Goal: Navigation & Orientation: Find specific page/section

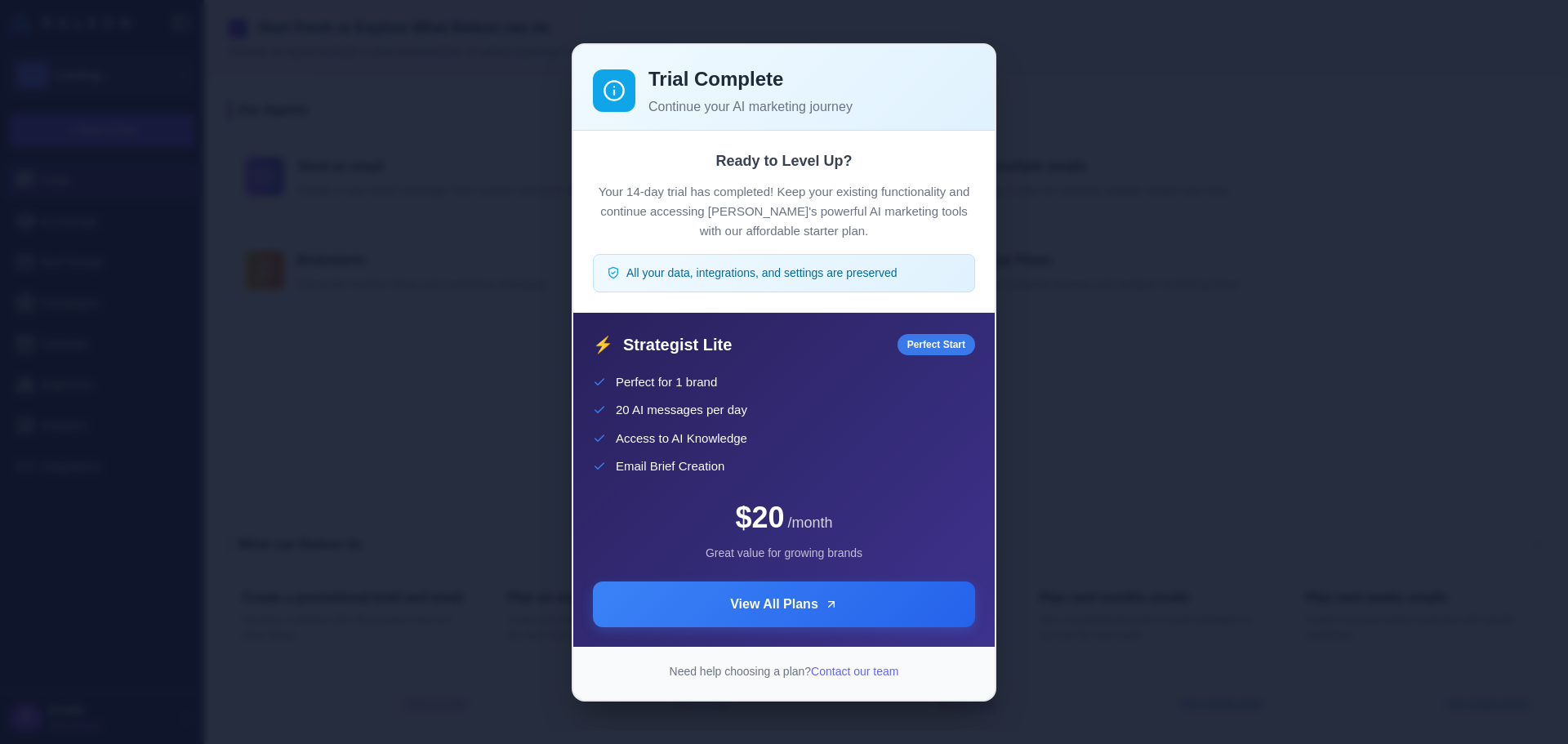
click at [1185, 380] on div "Trial Complete Continue your AI marketing journey Ready to Level Up? Your 14-da…" at bounding box center [784, 372] width 1568 height 718
click at [1092, 440] on div "Trial Complete Continue your AI marketing journey Ready to Level Up? Your 14-da…" at bounding box center [784, 372] width 1568 height 718
click at [1312, 587] on div "Trial Complete Continue your AI marketing journey Ready to Level Up? Your 14-da…" at bounding box center [784, 372] width 1568 height 718
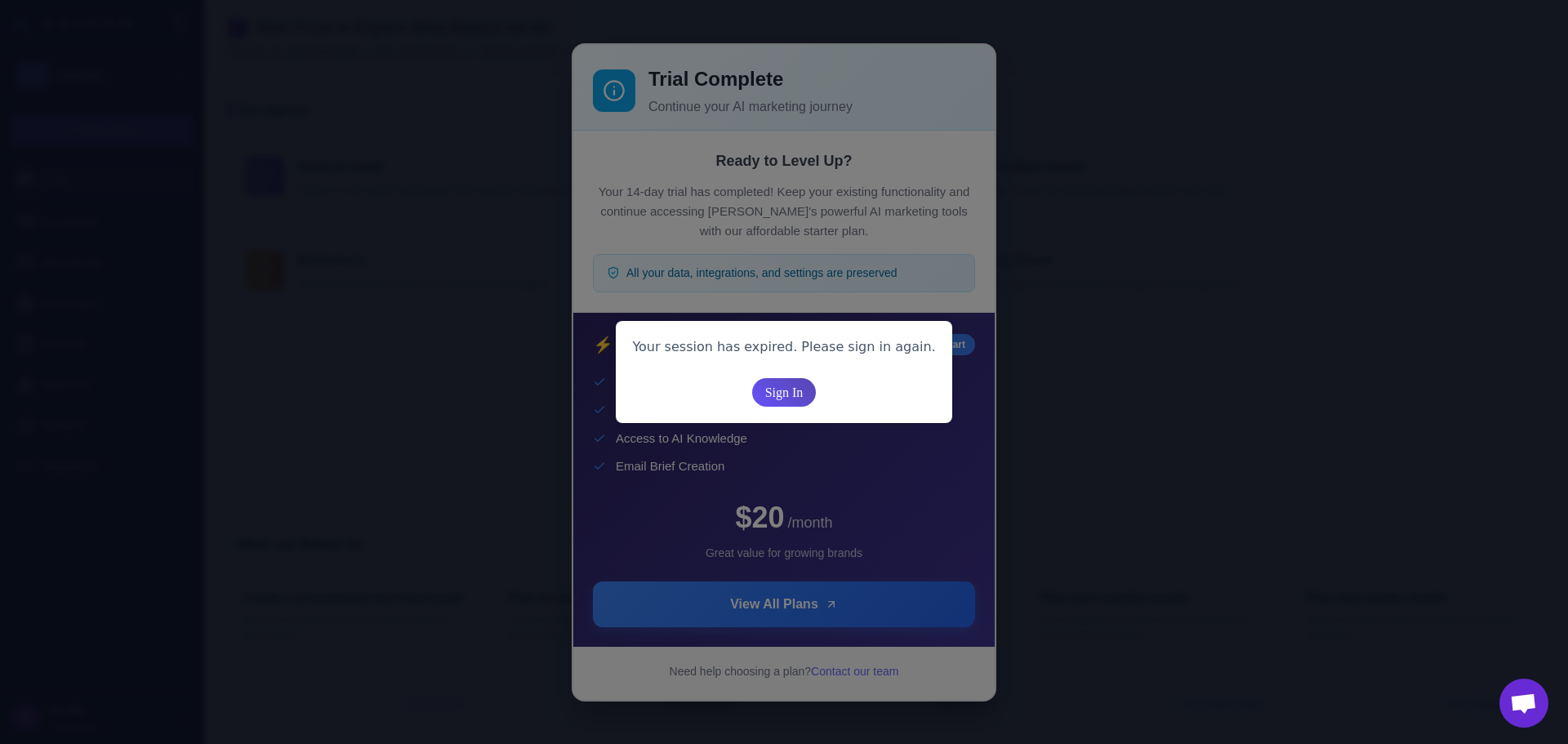
click at [786, 393] on span "Sign In" at bounding box center [784, 392] width 38 height 28
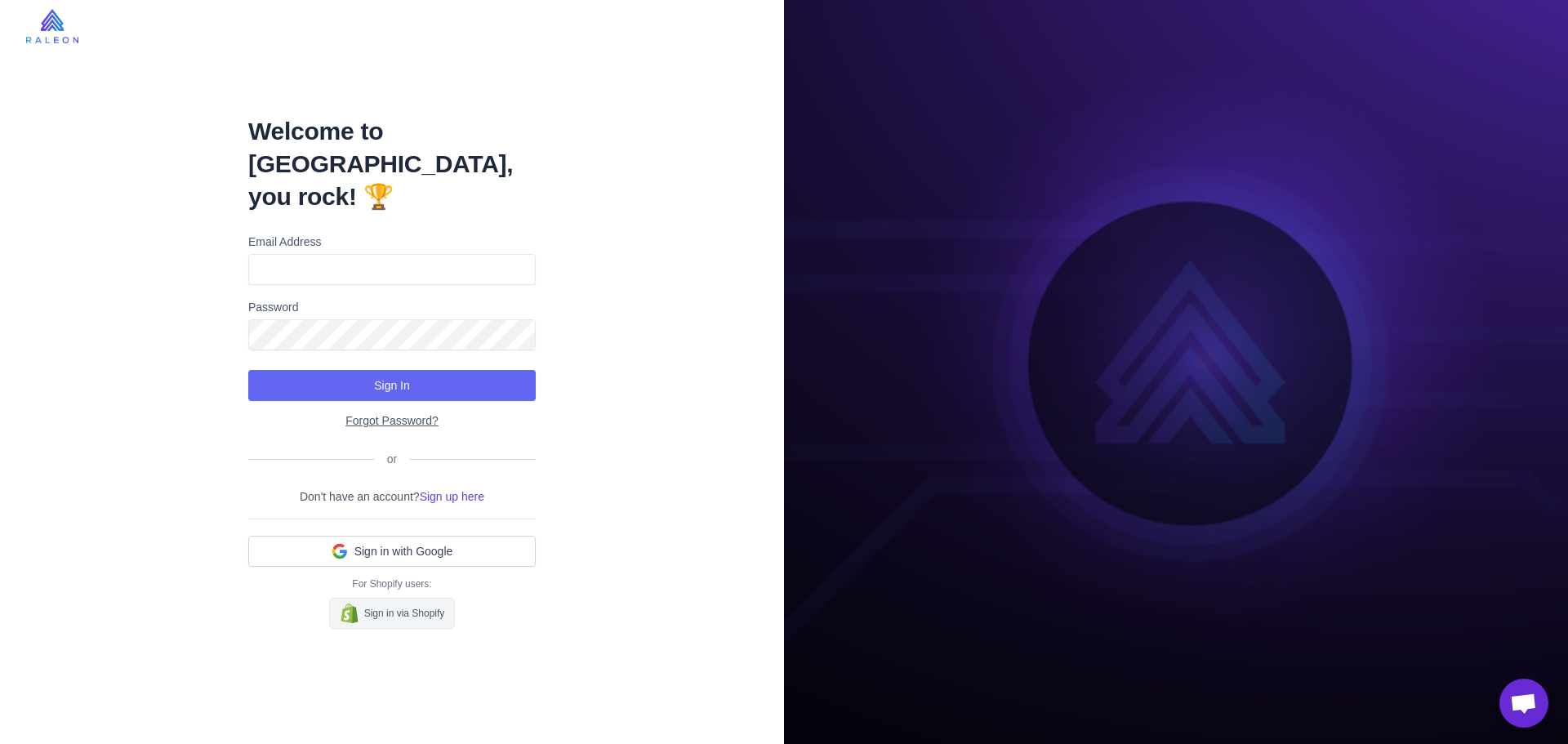
click at [367, 598] on link "Sign in via Shopify" at bounding box center [393, 613] width 127 height 31
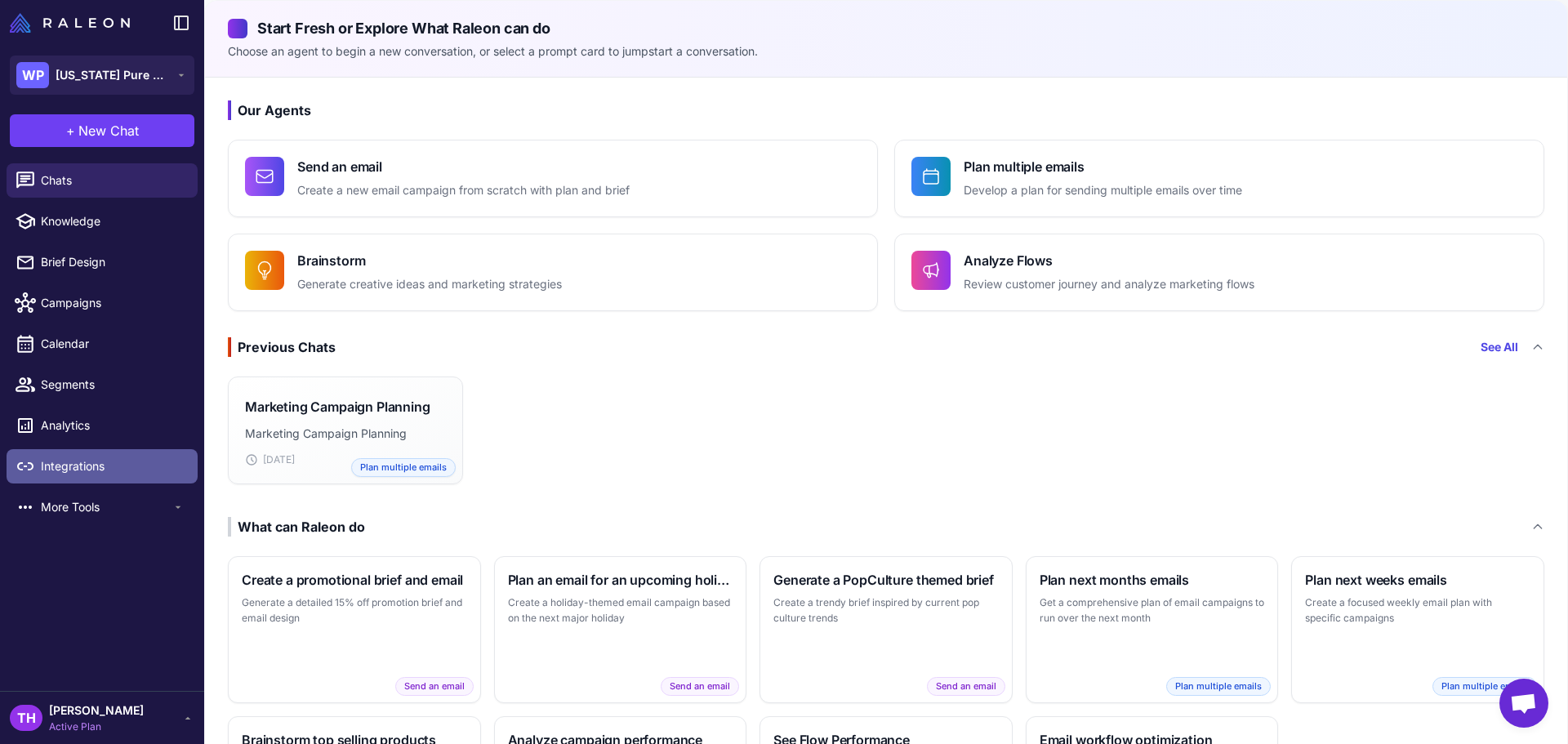
click at [74, 469] on span "Integrations" at bounding box center [113, 466] width 143 height 18
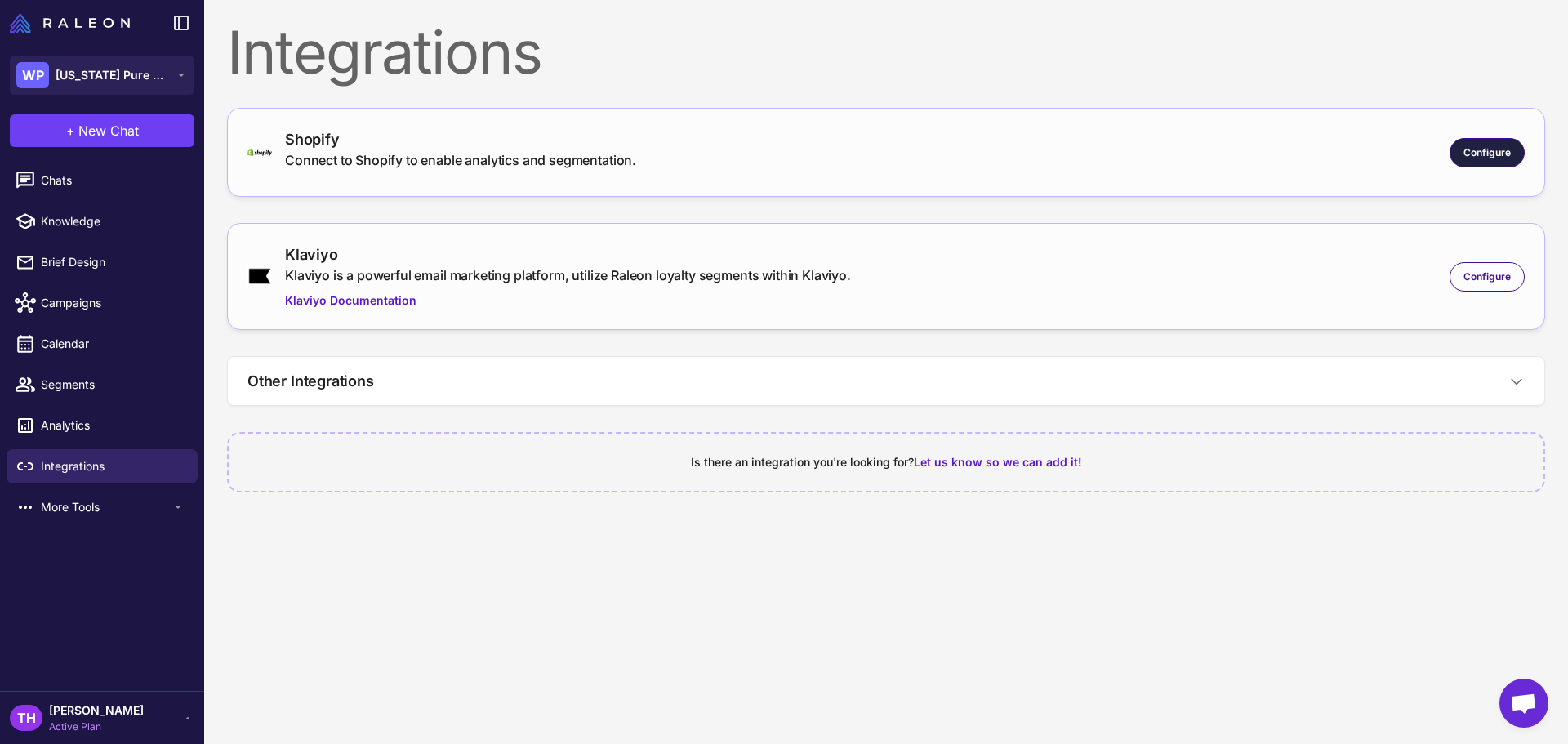
click at [1501, 153] on span "Configure" at bounding box center [1486, 153] width 48 height 15
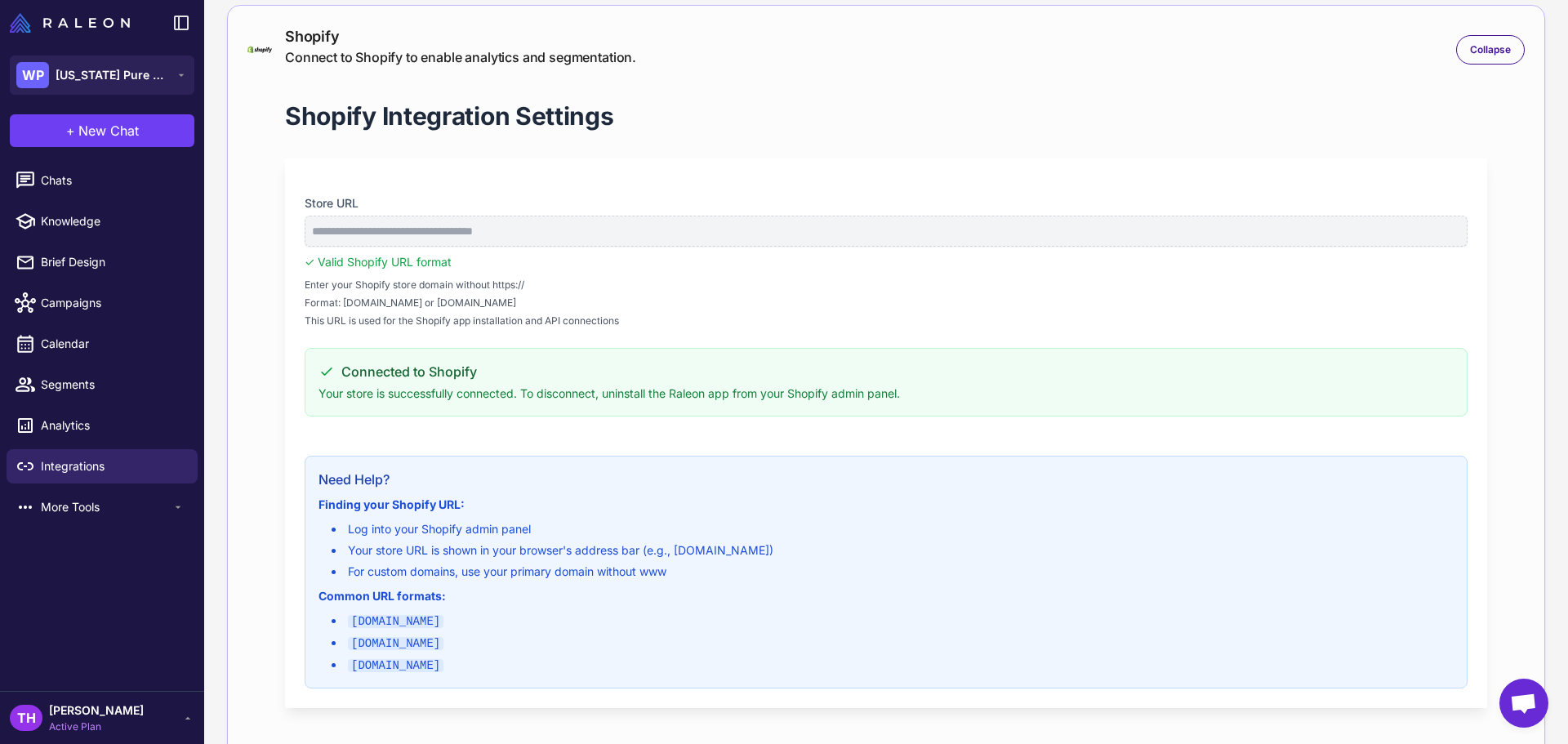
scroll to position [163, 0]
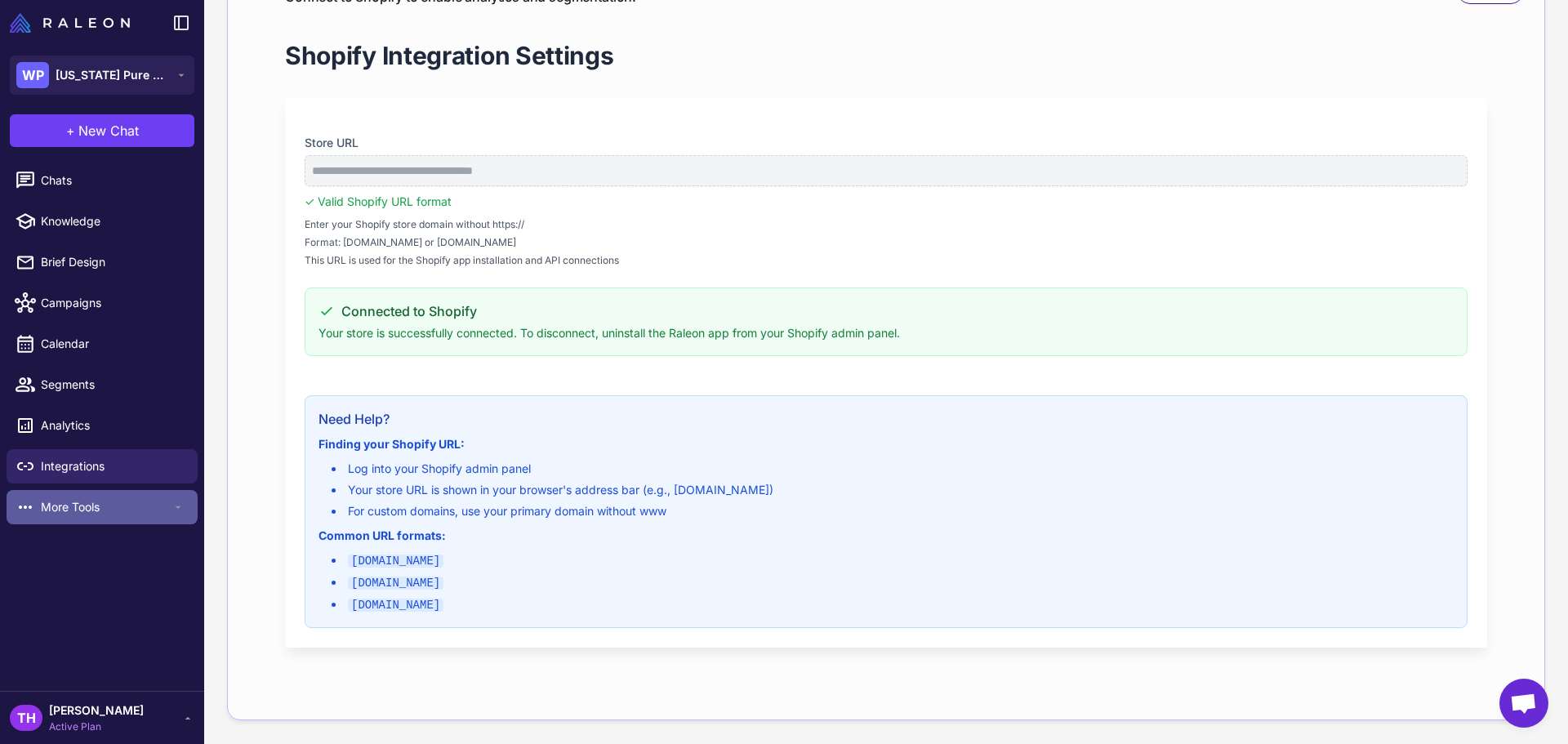
click at [86, 505] on span "More Tools" at bounding box center [106, 507] width 131 height 18
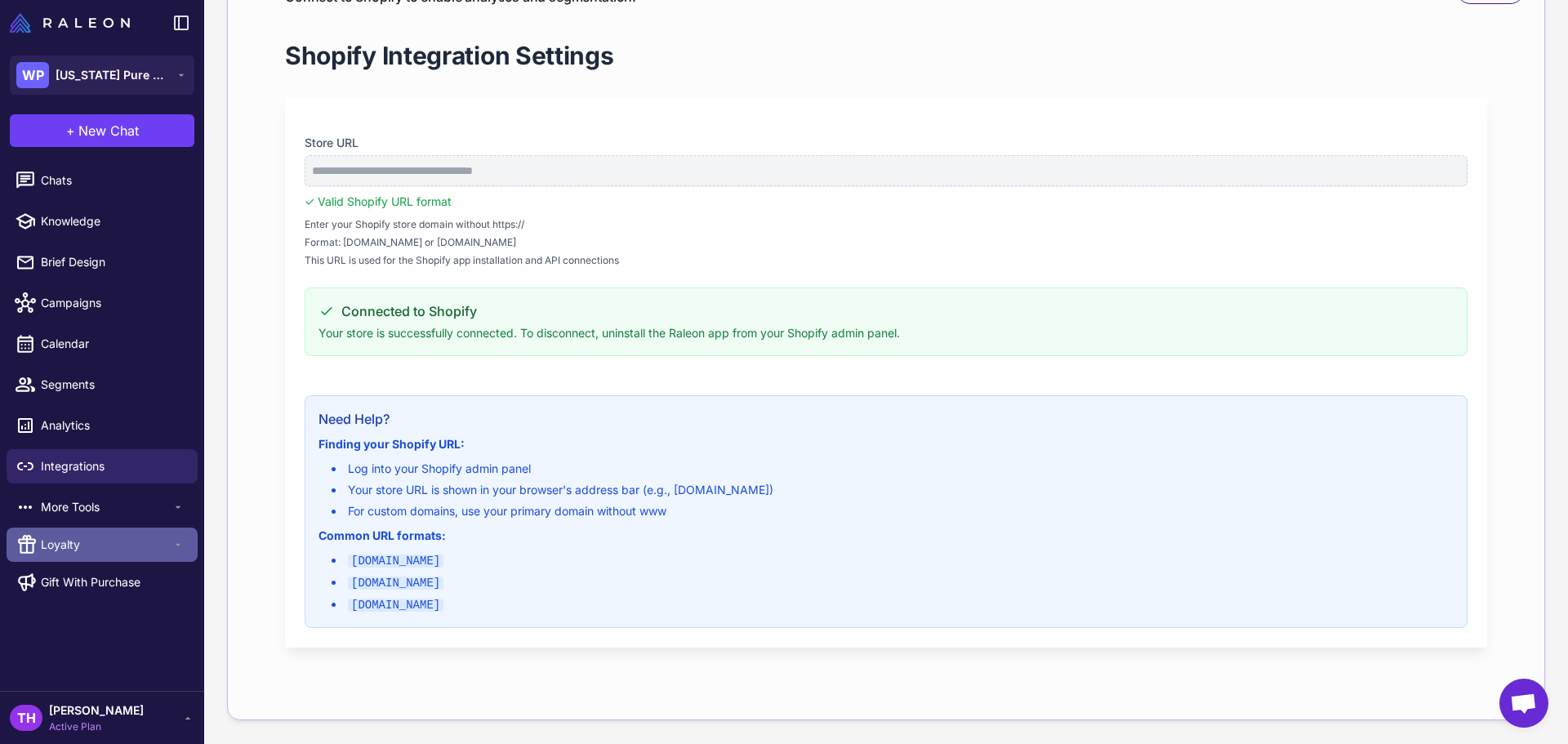
click at [68, 537] on span "Loyalty" at bounding box center [106, 545] width 131 height 18
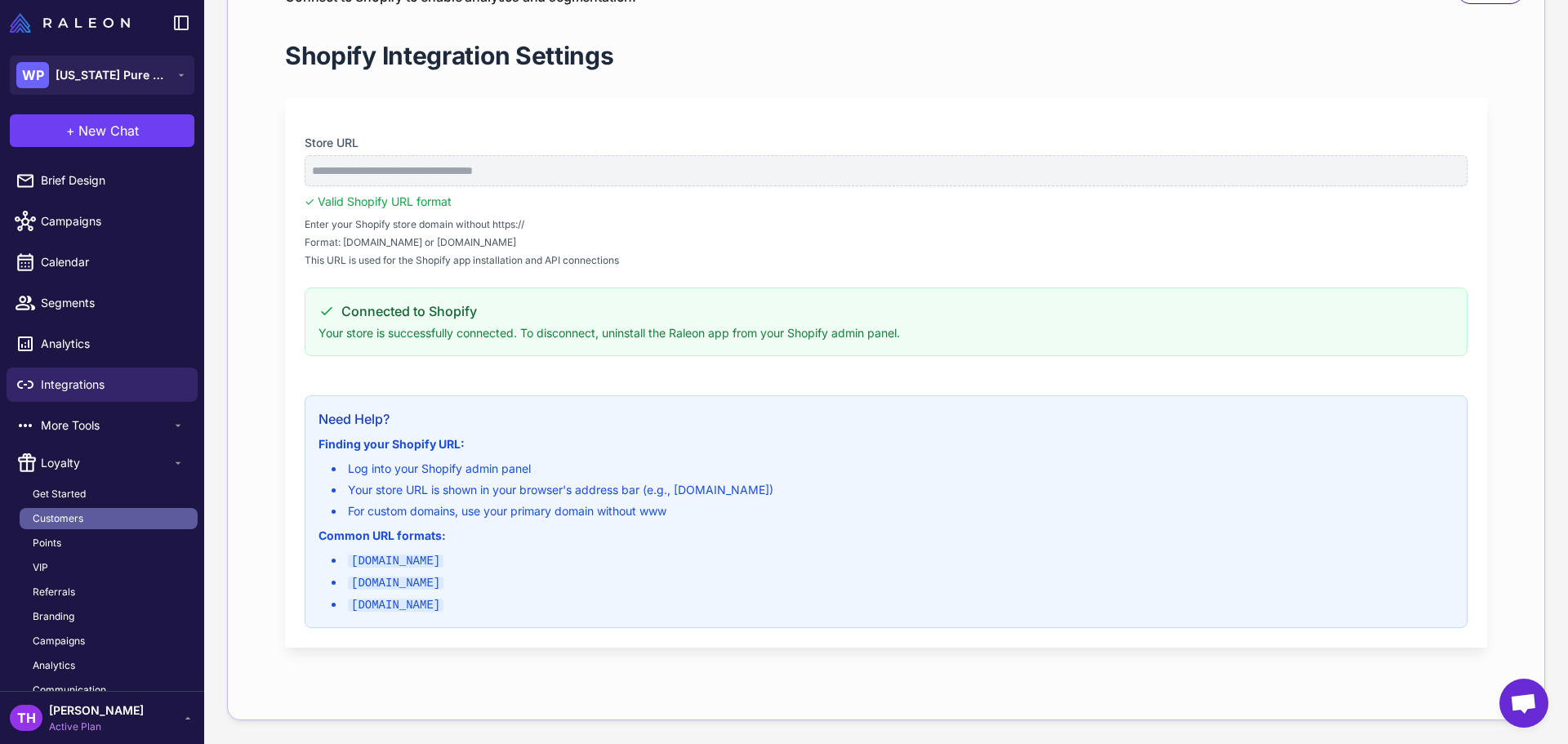
scroll to position [138, 0]
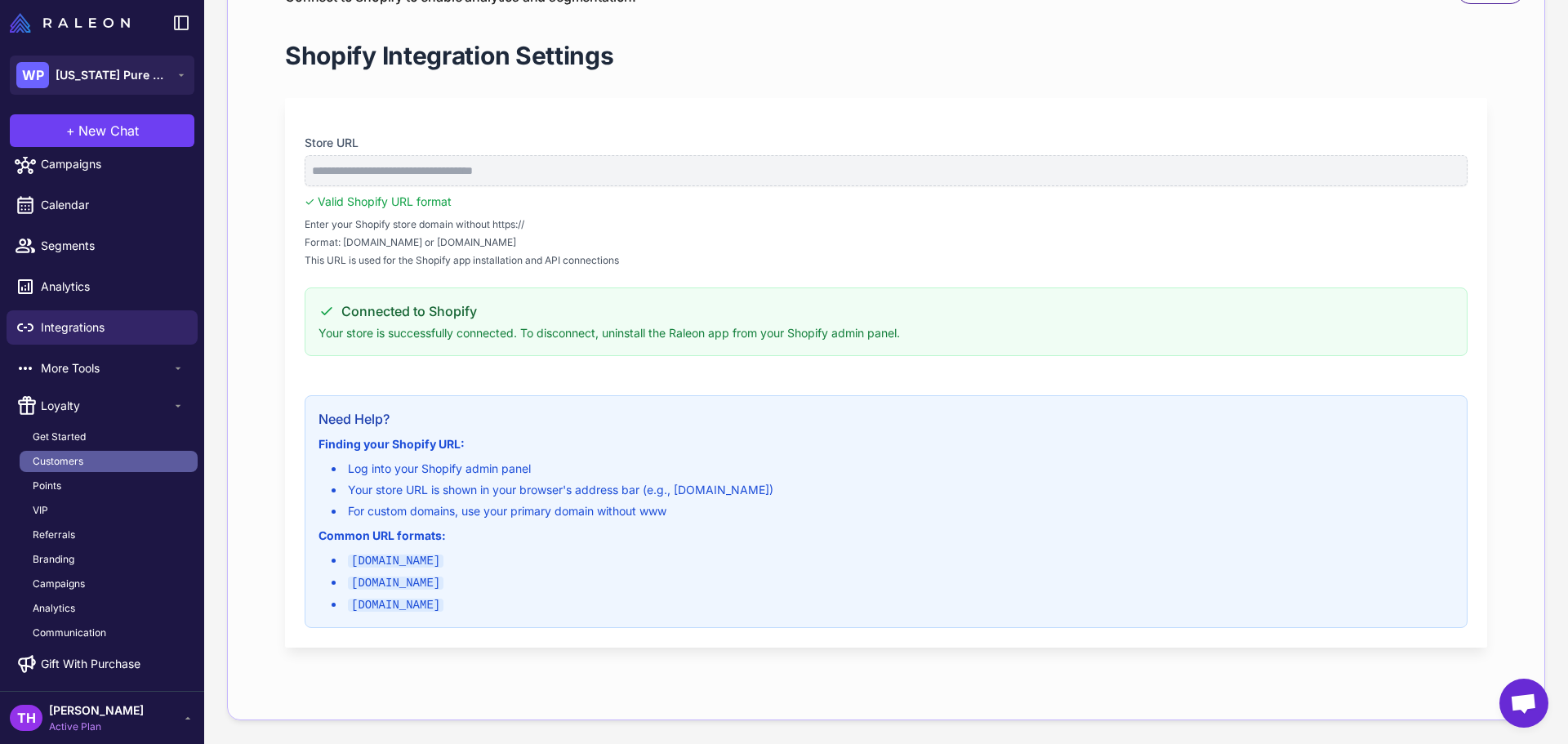
click at [65, 461] on span "Customers" at bounding box center [58, 461] width 51 height 15
